Goal: Task Accomplishment & Management: Manage account settings

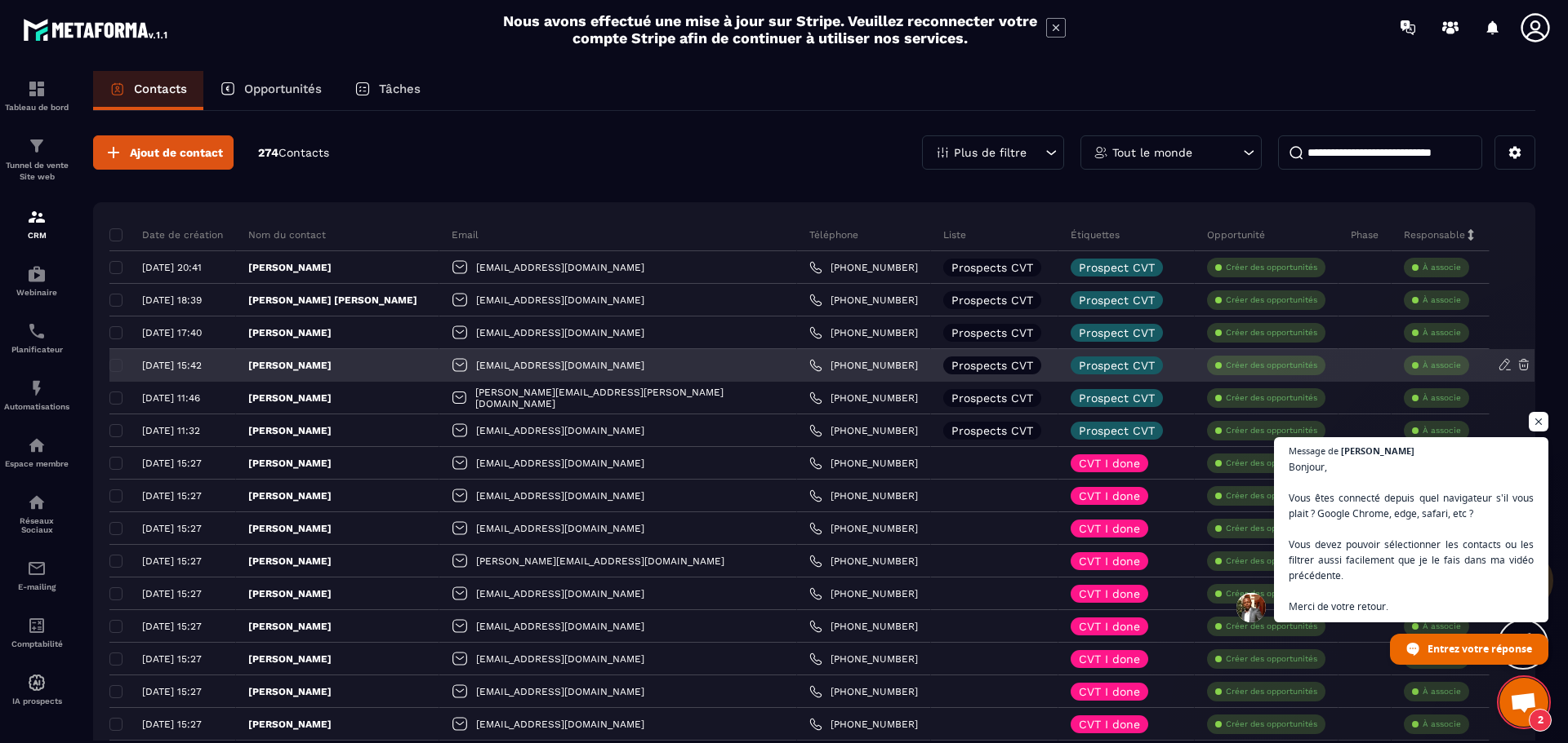
scroll to position [3345, 0]
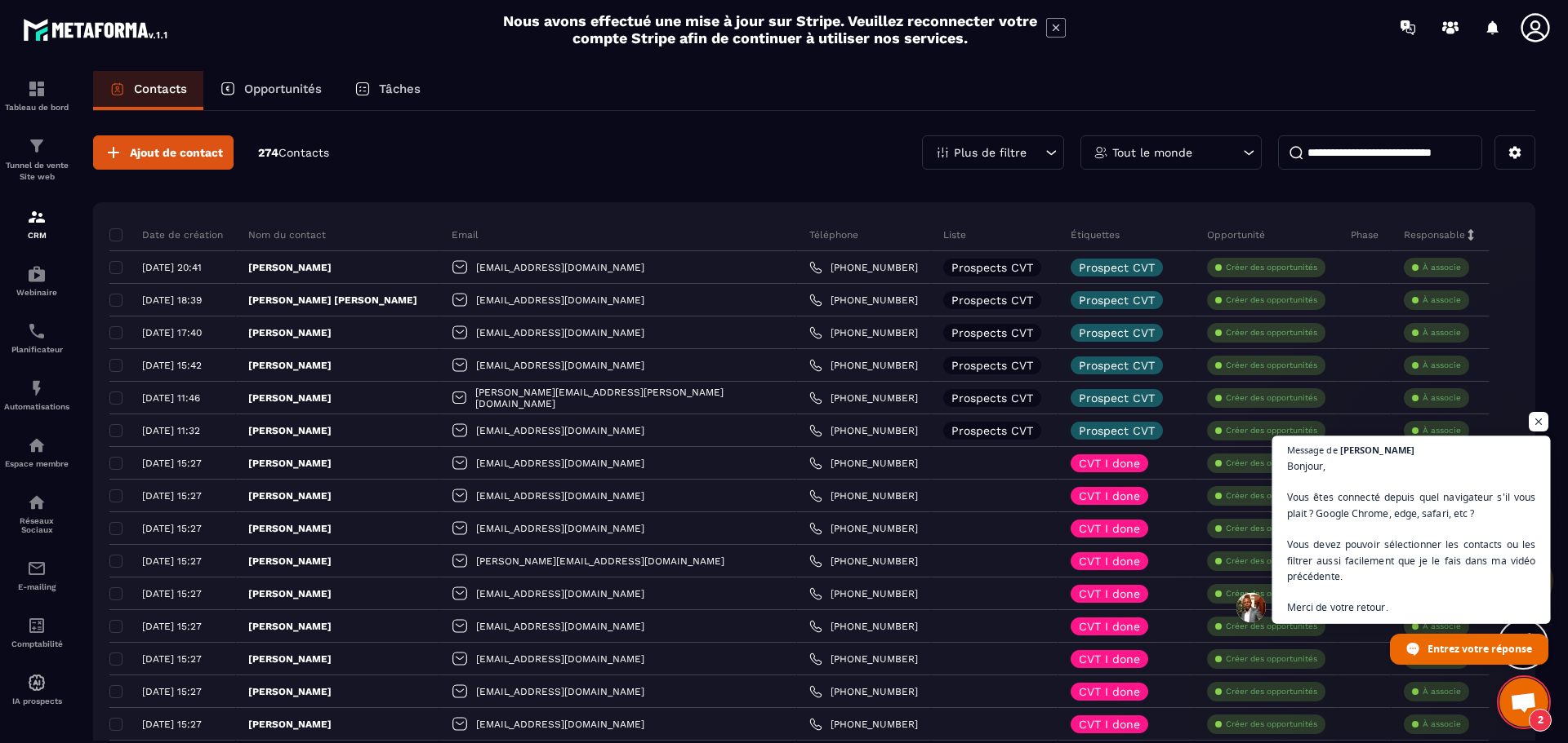
click at [1417, 525] on span "Bonjour, Vous êtes connecté depuis quel navigateur s'il vous plait ? Google Chr…" at bounding box center [1412, 537] width 249 height 157
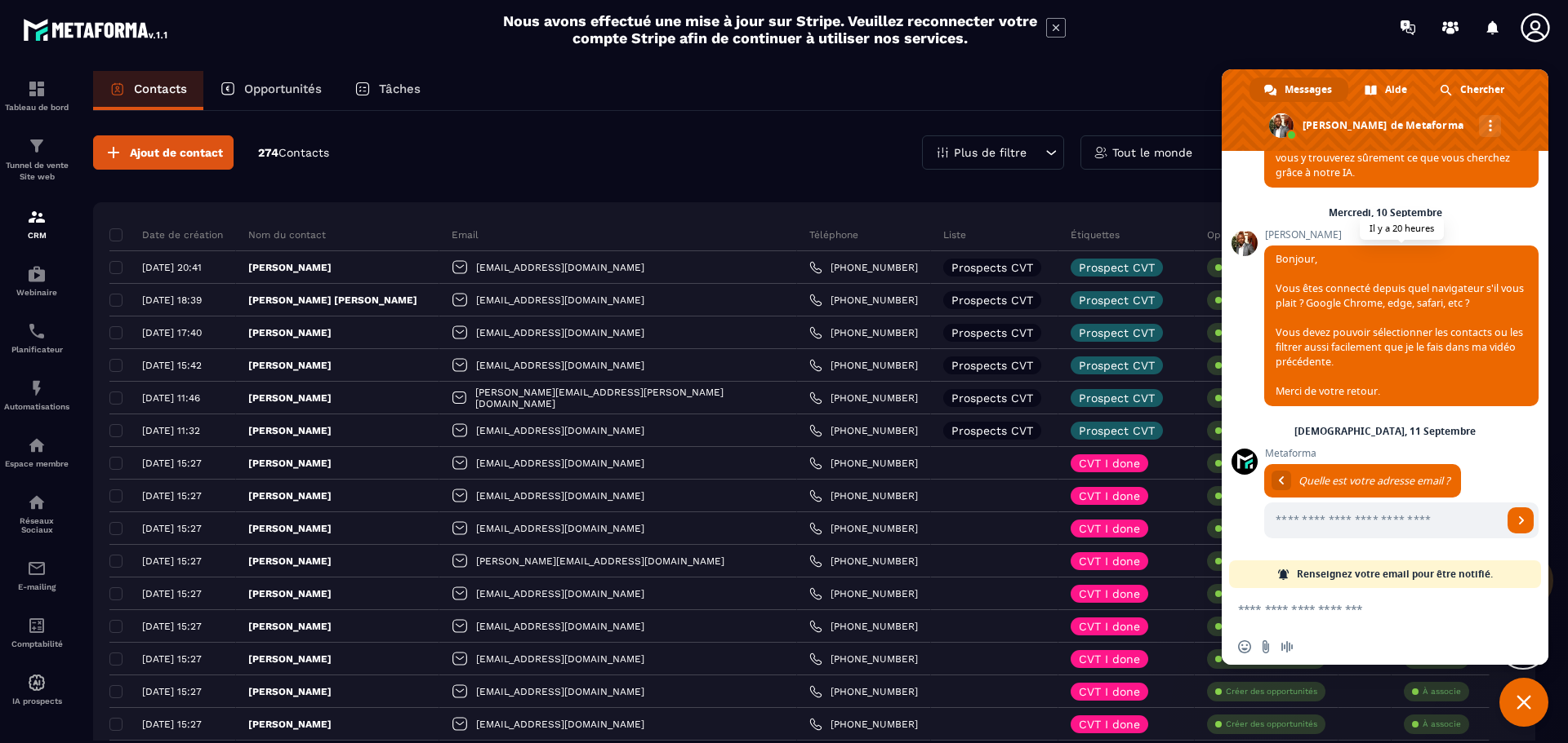
click at [1444, 345] on span "Bonjour, Vous êtes connecté depuis quel navigateur s'il vous plait ? Google Chr…" at bounding box center [1399, 325] width 248 height 146
click at [1359, 517] on input "Entrez votre adresse email..." at bounding box center [1382, 521] width 238 height 36
click at [1275, 522] on input "******" at bounding box center [1382, 521] width 238 height 36
type input "******"
click at [1517, 523] on span "Envoyer" at bounding box center [1521, 521] width 8 height 8
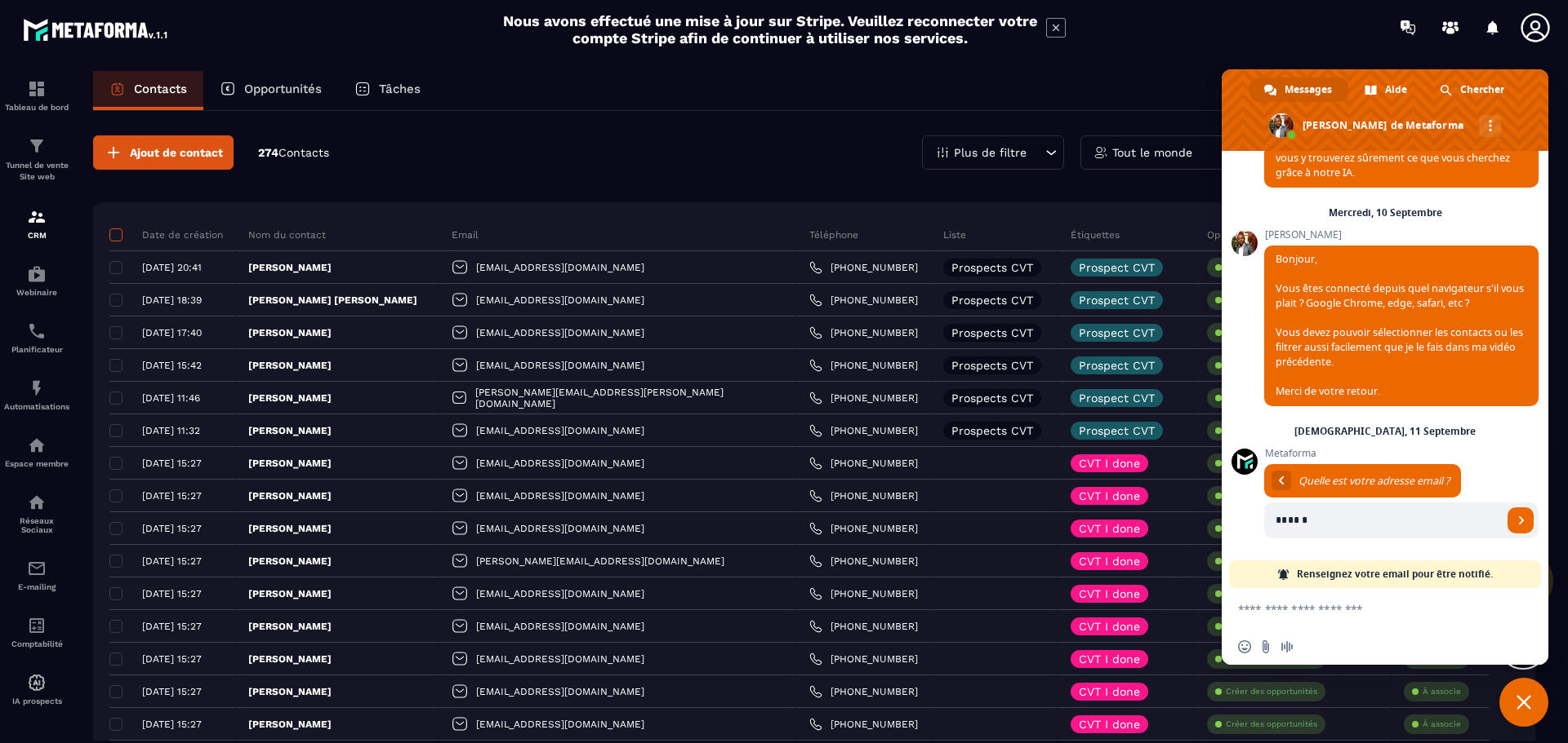
drag, startPoint x: 113, startPoint y: 231, endPoint x: 113, endPoint y: 244, distance: 13.0
click at [114, 232] on span at bounding box center [116, 235] width 13 height 13
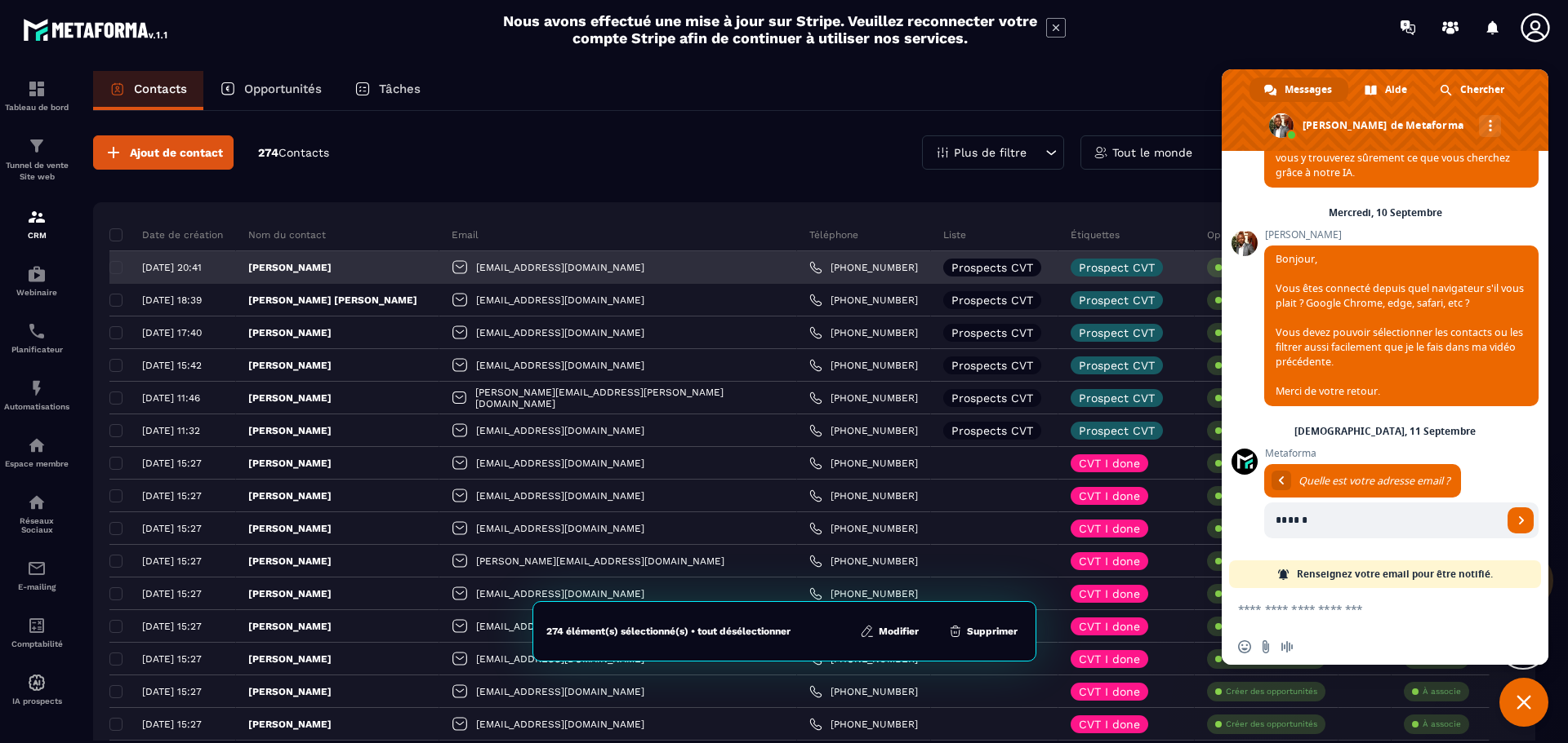
click at [119, 267] on div "[DATE] 20:41" at bounding box center [166, 267] width 113 height 11
click at [115, 267] on div "[DATE] 20:41" at bounding box center [166, 267] width 113 height 11
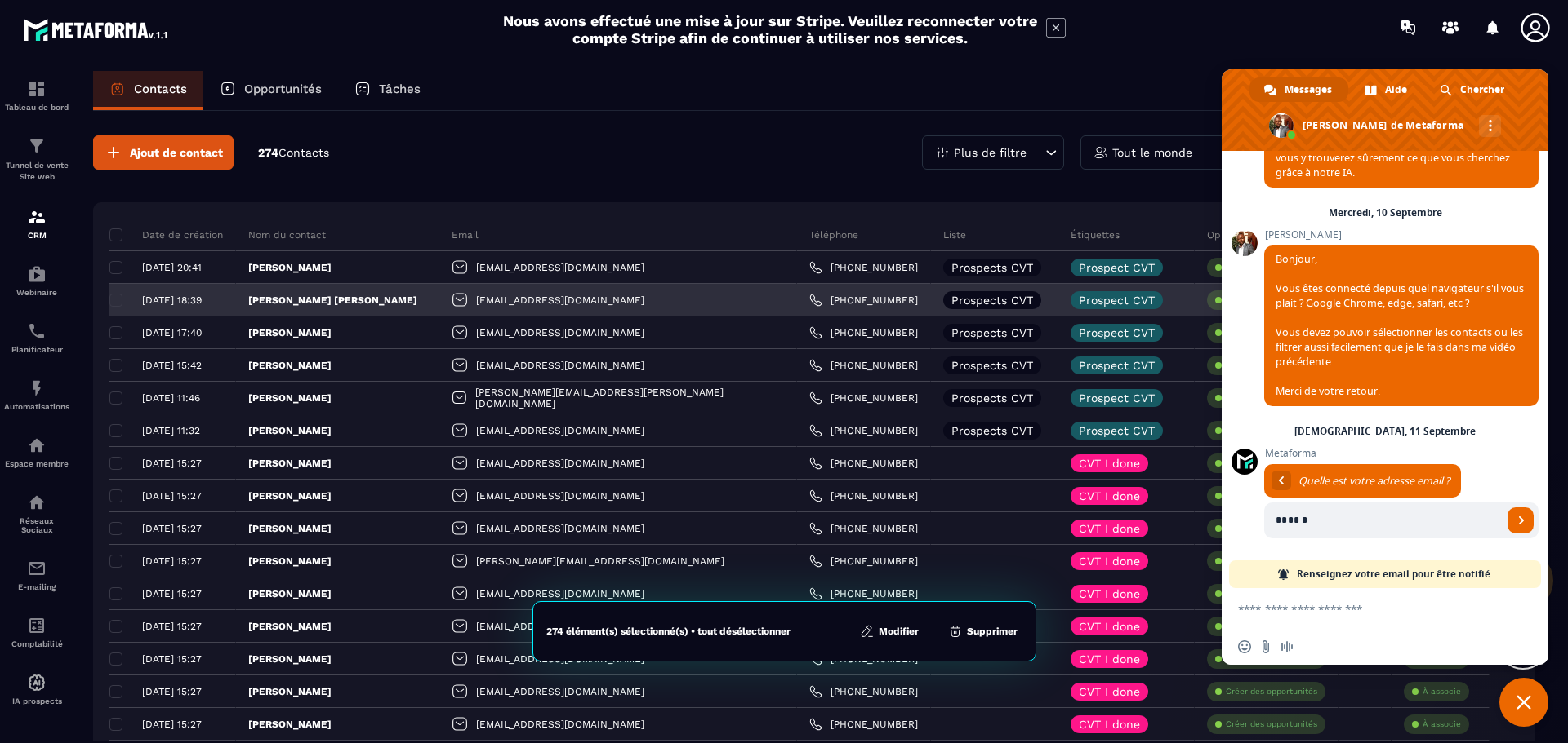
click at [117, 299] on div "[DATE] 18:39" at bounding box center [166, 300] width 113 height 11
click at [116, 299] on div "[DATE] 18:39" at bounding box center [166, 300] width 113 height 11
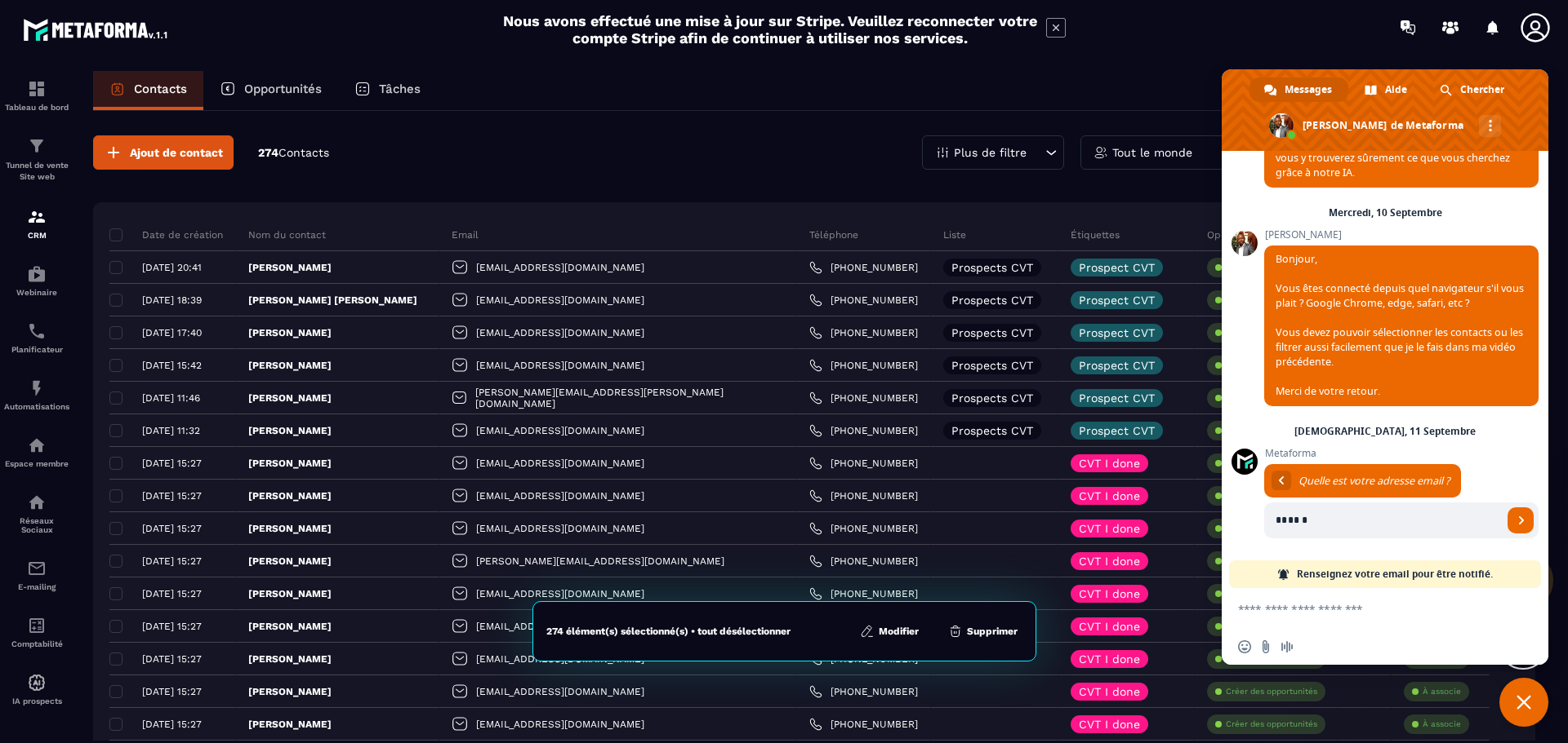
click at [573, 138] on div "Ajout de contact 274 Contacts Plus de filtre Tout le monde" at bounding box center [814, 153] width 1442 height 34
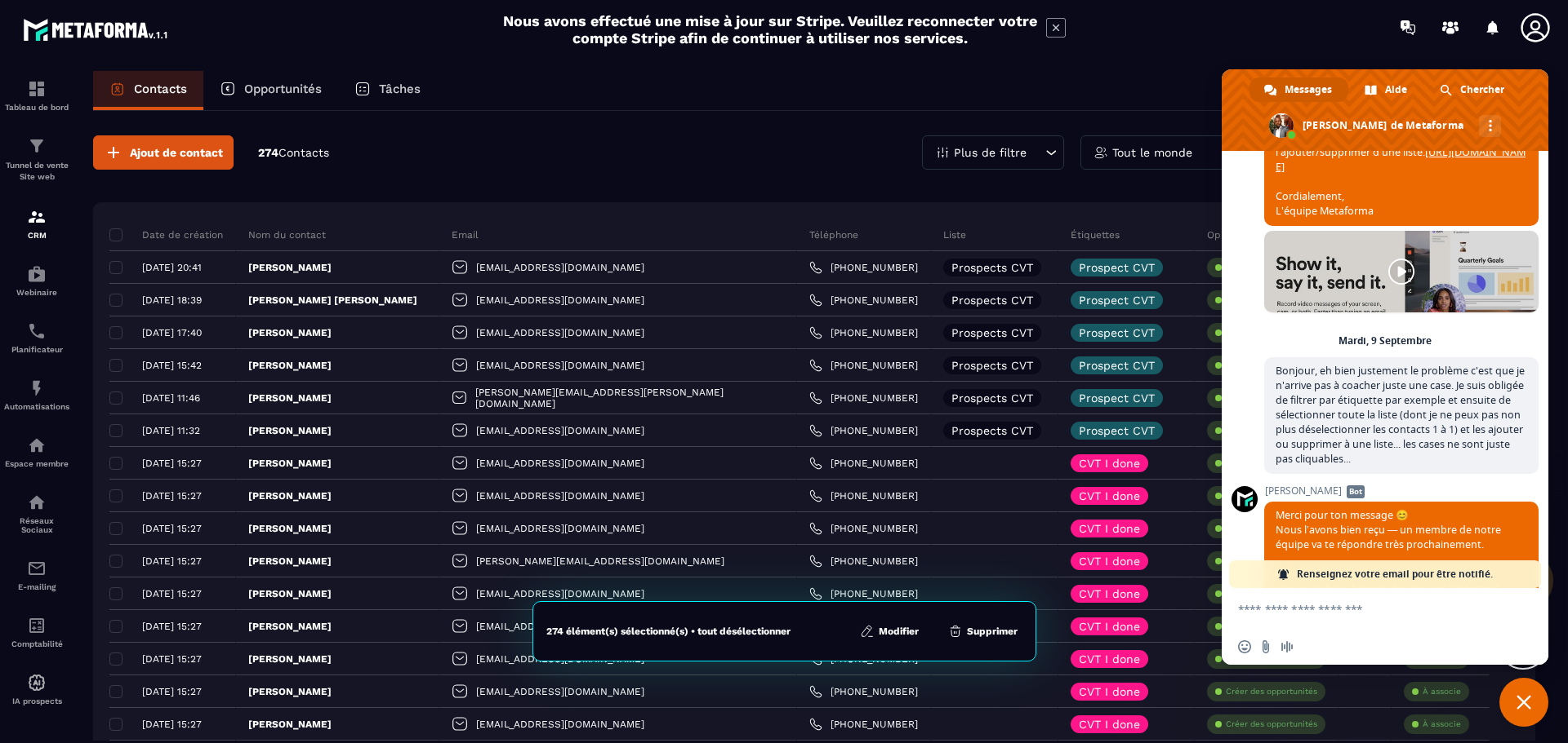
scroll to position [2692, 0]
